Goal: Navigation & Orientation: Understand site structure

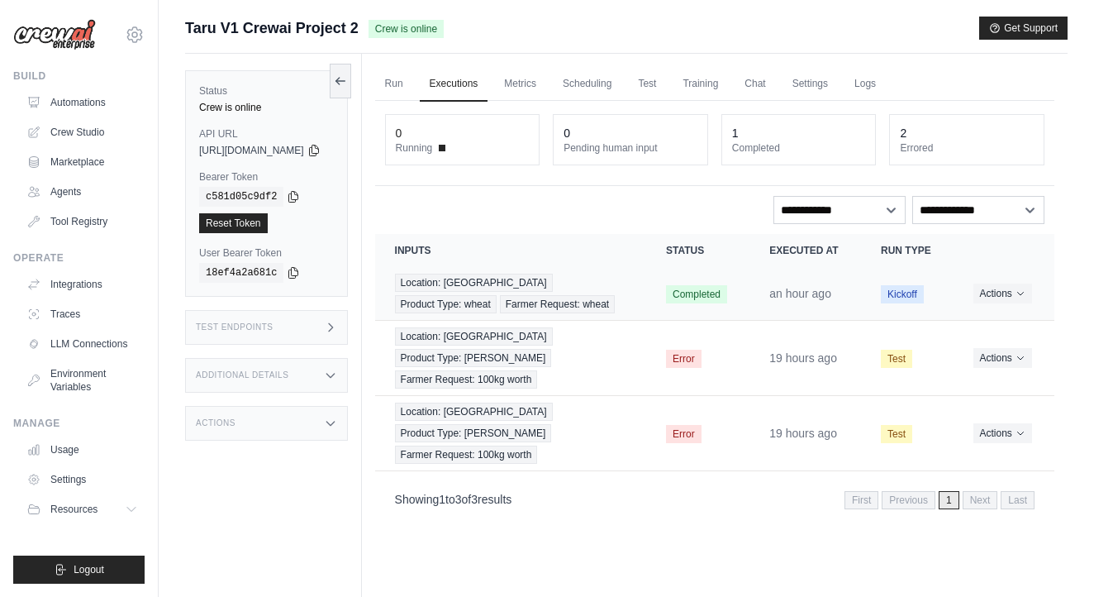
click at [644, 305] on td "Location: [GEOGRAPHIC_DATA] Product Type: wheat Farmer Request: wheat" at bounding box center [510, 294] width 271 height 54
click at [413, 78] on link "Run" at bounding box center [394, 84] width 38 height 35
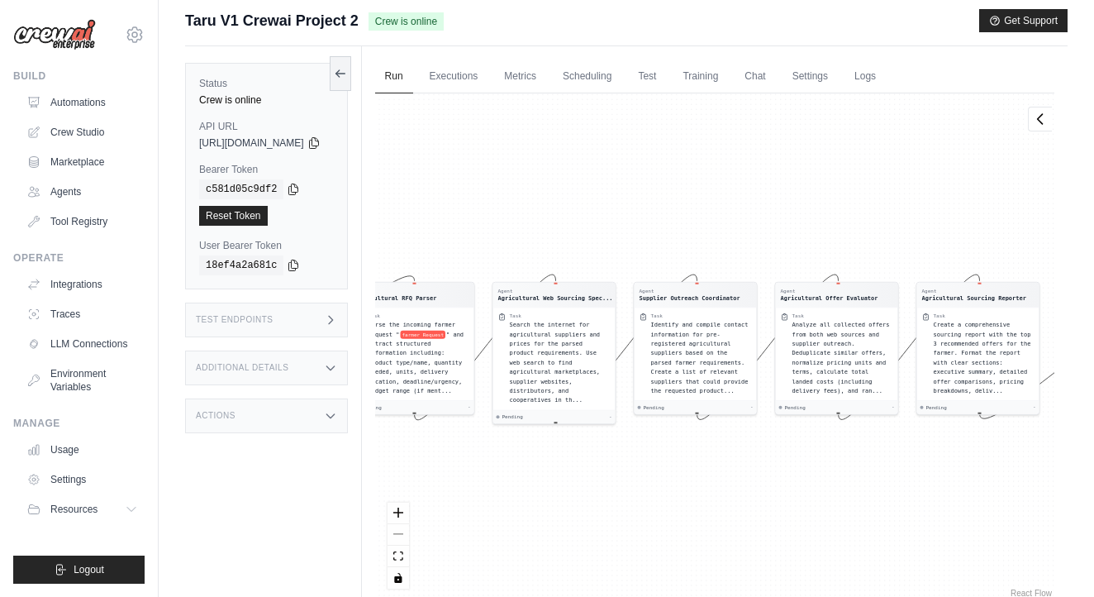
scroll to position [12, 0]
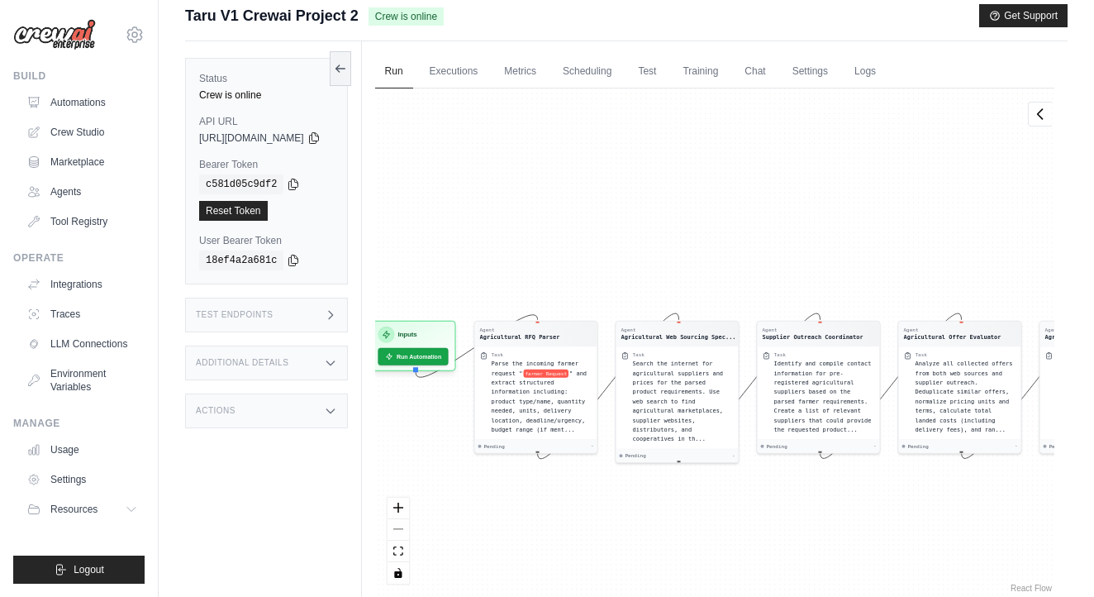
drag, startPoint x: 488, startPoint y: 230, endPoint x: 664, endPoint y: 243, distance: 176.5
click at [664, 244] on div "Agent Agricultural RFQ Parser Task Parse the incoming farmer request " farmer R…" at bounding box center [714, 341] width 679 height 507
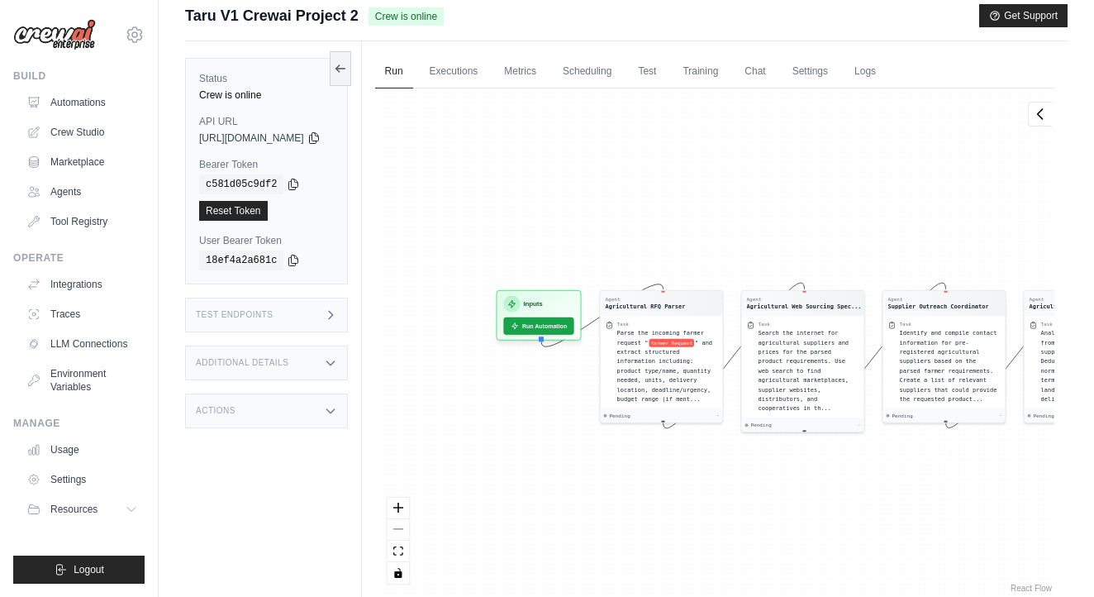
drag, startPoint x: 702, startPoint y: 160, endPoint x: 772, endPoint y: 156, distance: 70.3
click at [773, 157] on div "Agent Agricultural RFQ Parser Task Parse the incoming farmer request " farmer R…" at bounding box center [714, 341] width 679 height 507
click at [621, 74] on link "Scheduling" at bounding box center [587, 72] width 69 height 35
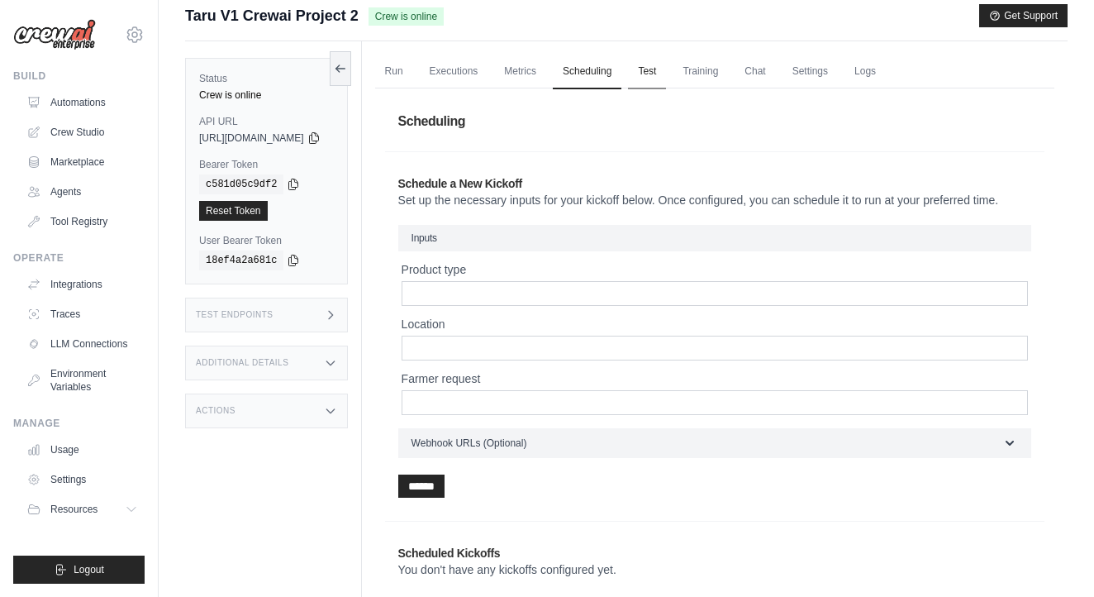
click at [666, 64] on link "Test" at bounding box center [647, 72] width 38 height 35
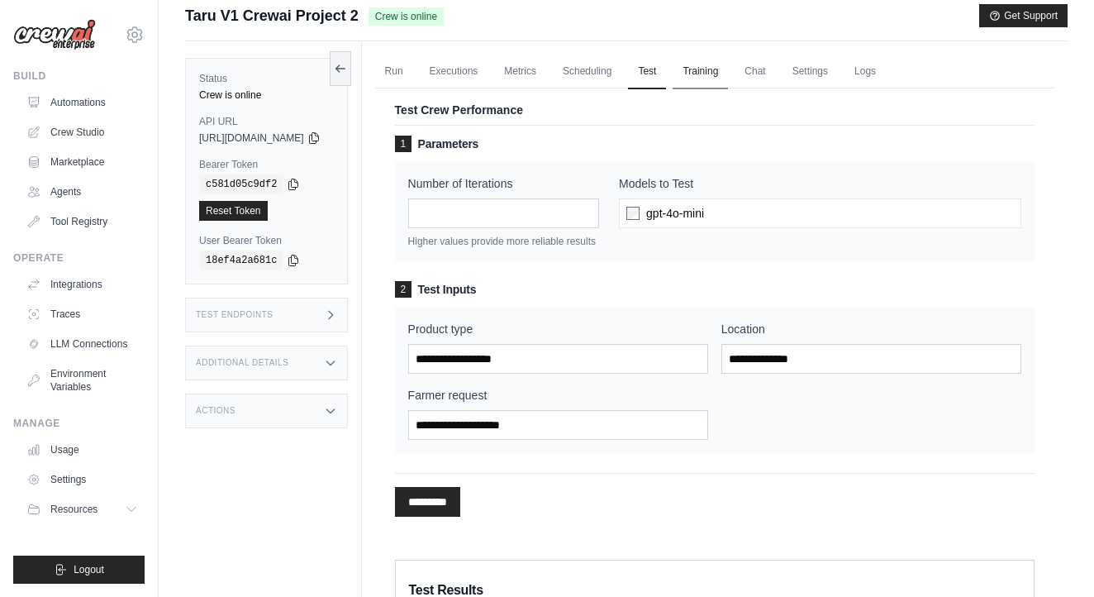
click at [728, 68] on link "Training" at bounding box center [700, 72] width 55 height 35
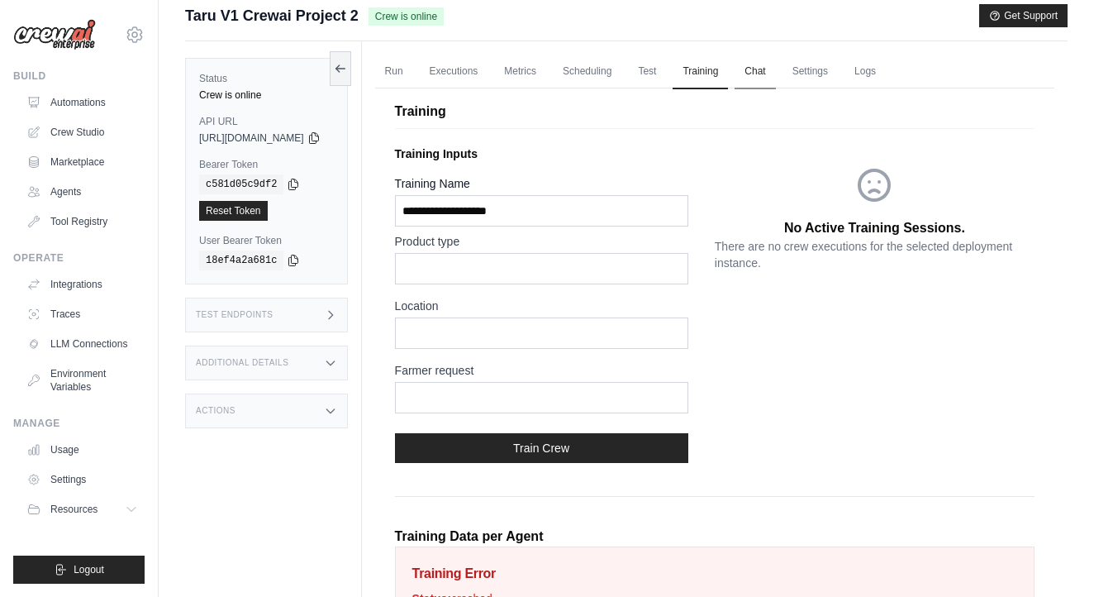
click at [775, 67] on link "Chat" at bounding box center [755, 72] width 40 height 35
click at [832, 66] on link "Settings" at bounding box center [810, 72] width 55 height 35
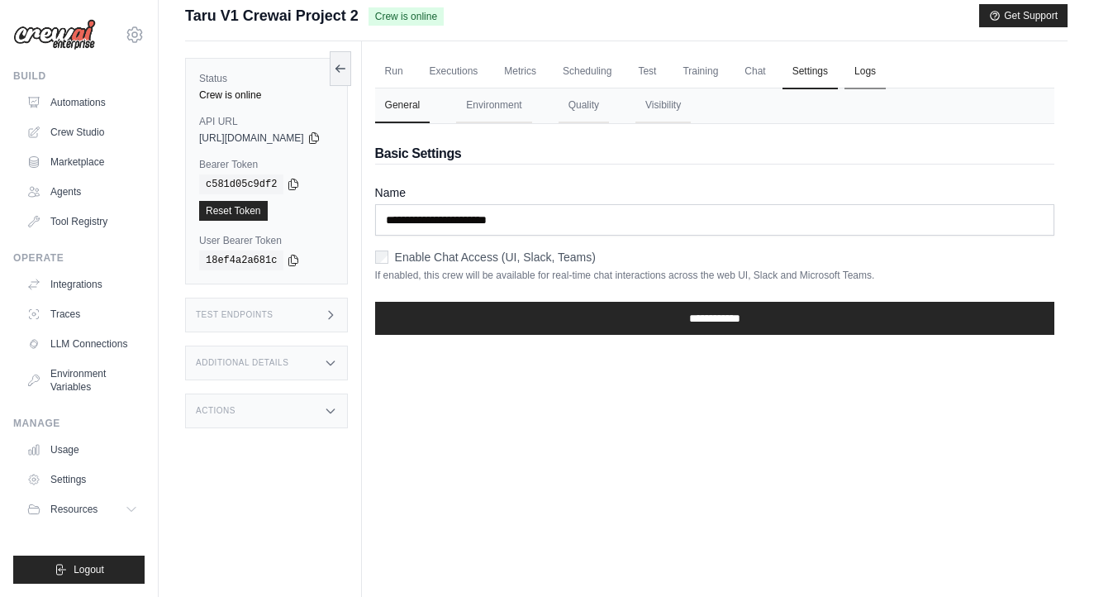
click at [886, 69] on link "Logs" at bounding box center [865, 72] width 41 height 35
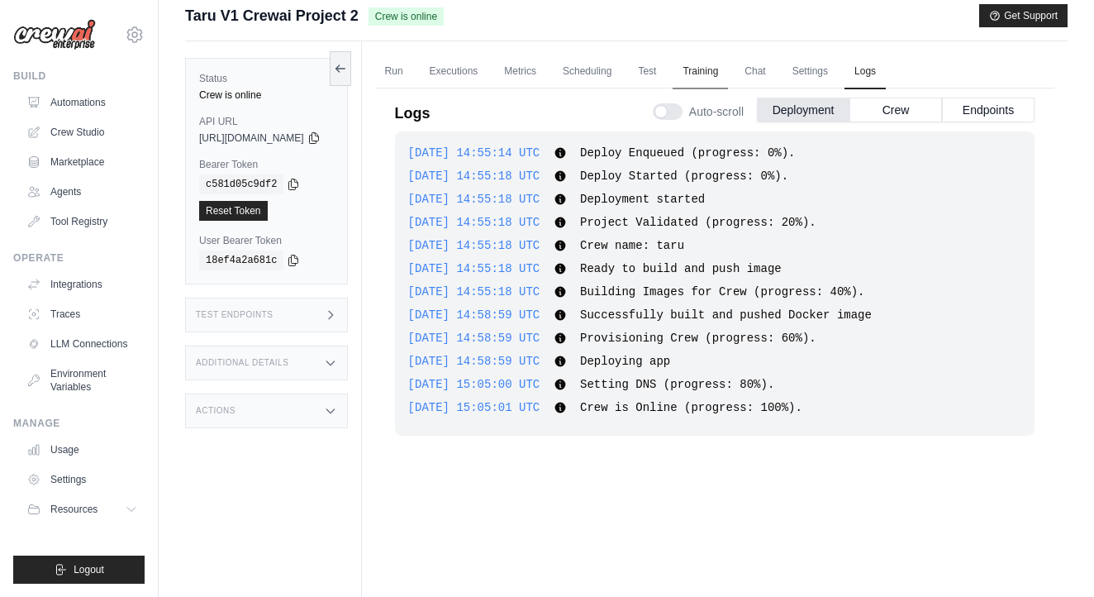
click at [709, 66] on link "Training" at bounding box center [700, 72] width 55 height 35
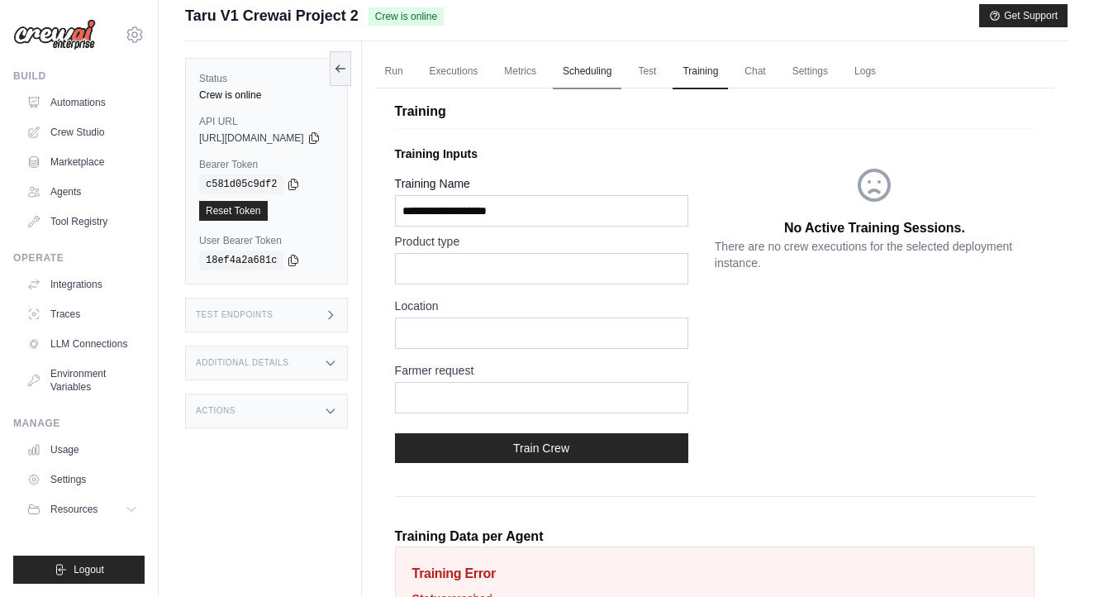
click at [585, 65] on link "Scheduling" at bounding box center [587, 72] width 69 height 35
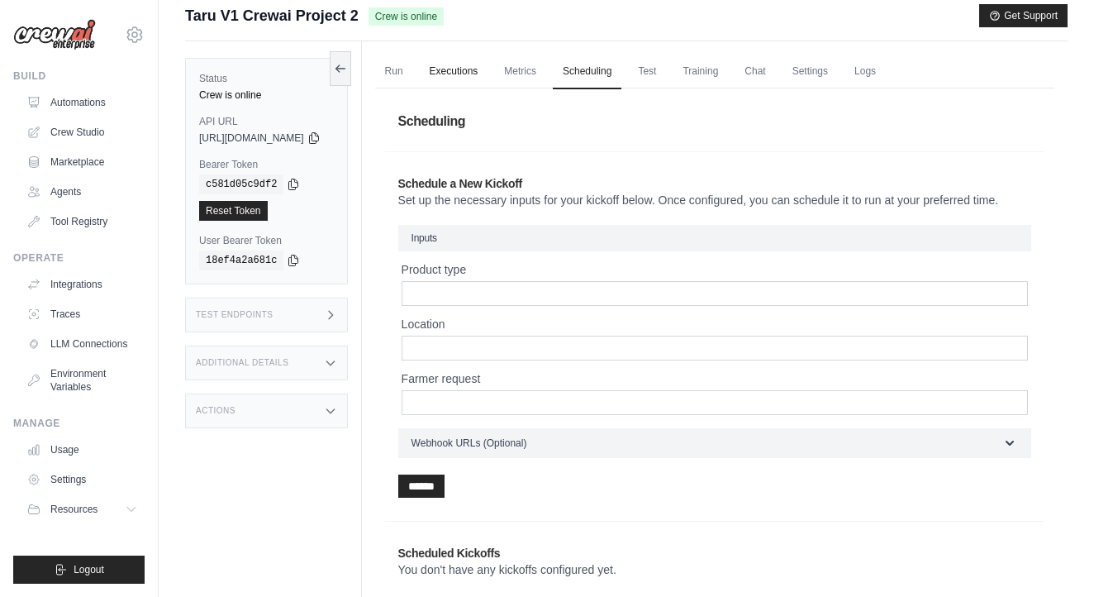
click at [488, 75] on link "Executions" at bounding box center [454, 72] width 69 height 35
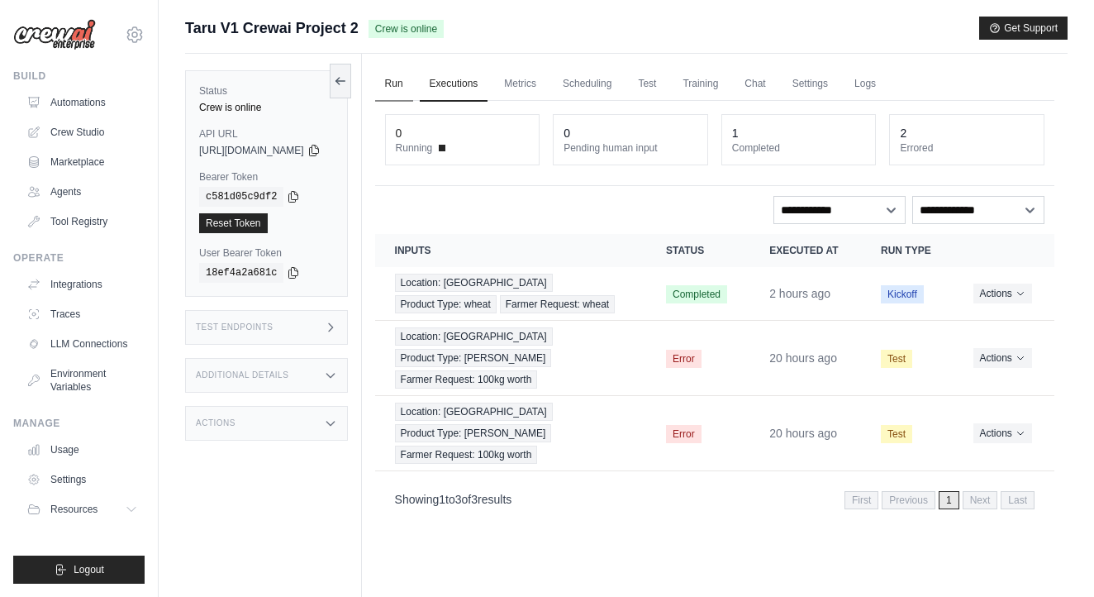
click at [413, 79] on link "Run" at bounding box center [394, 84] width 38 height 35
